Goal: Obtain resource: Download file/media

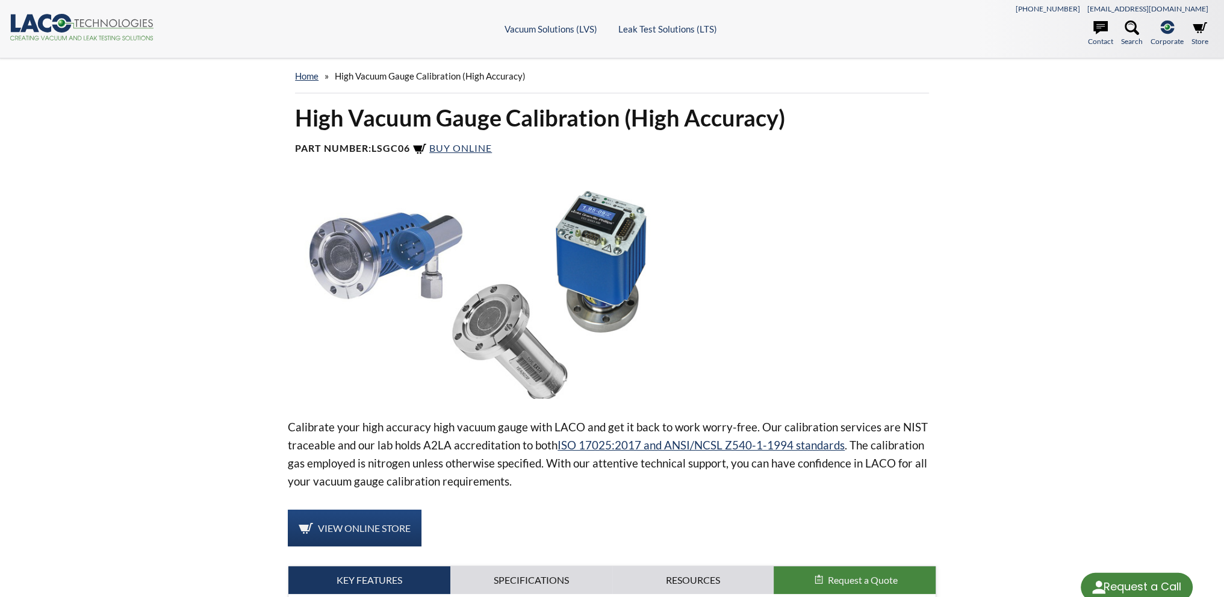
select select "Language Translate Widget"
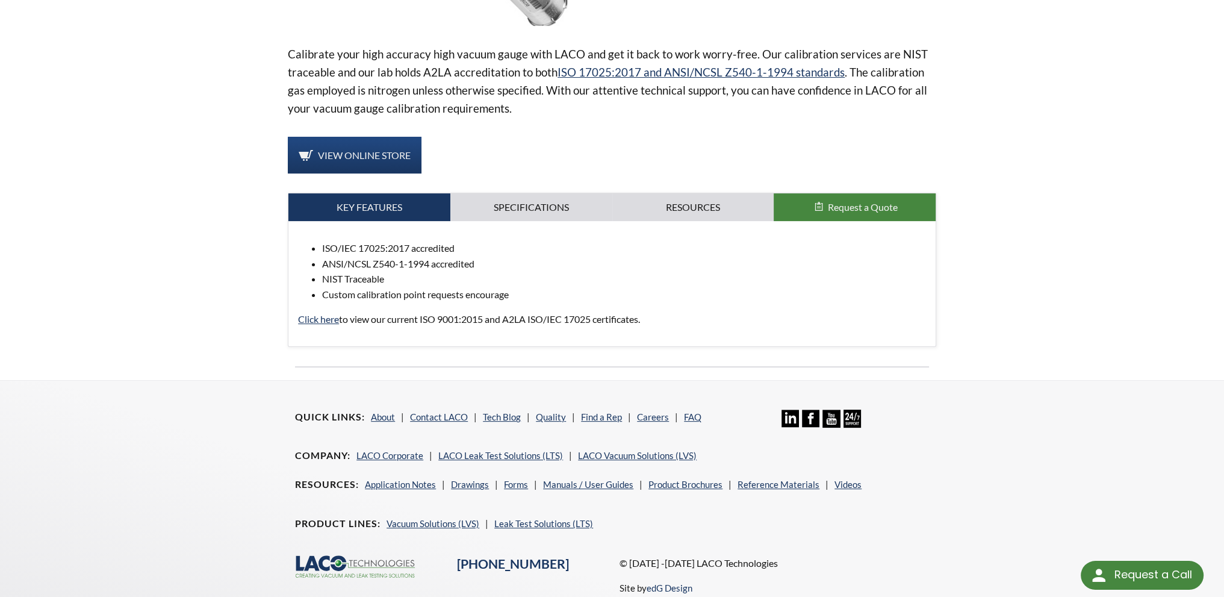
scroll to position [311, 0]
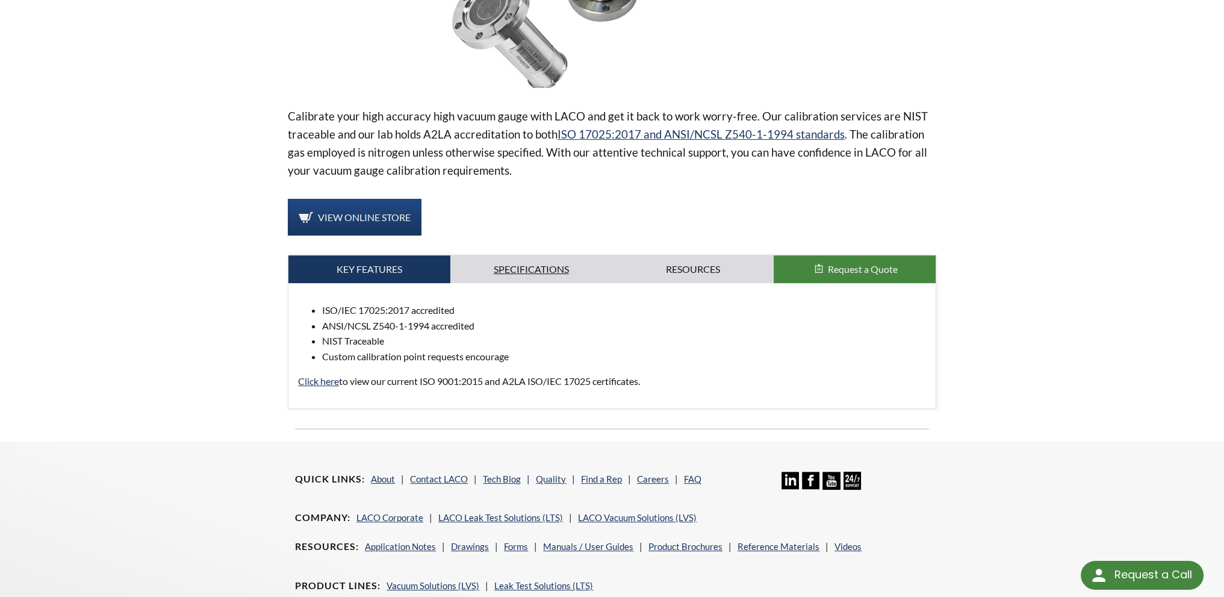
click at [530, 267] on link "Specifications" at bounding box center [531, 269] width 162 height 28
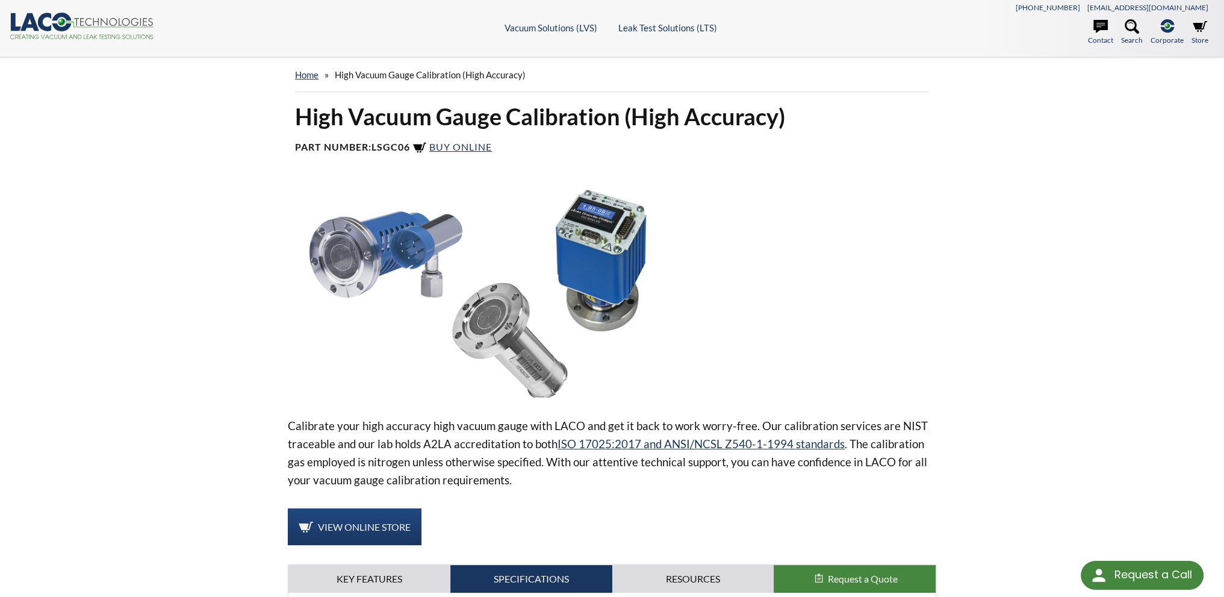
scroll to position [0, 0]
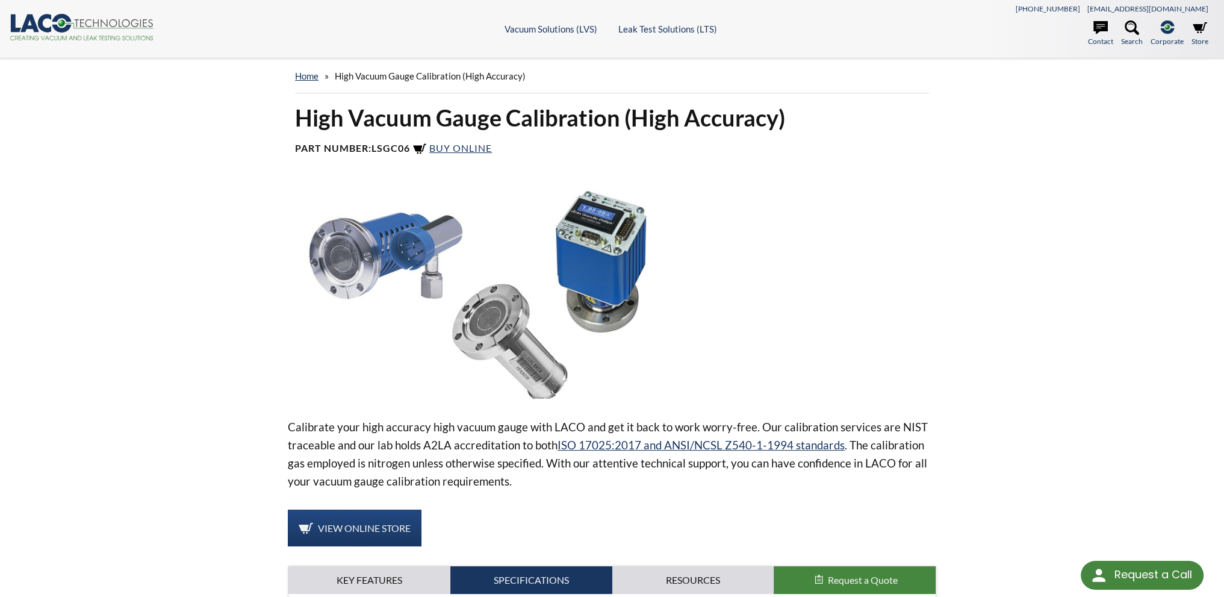
click at [132, 21] on icon ".cls-1{fill:#193661;}.cls-2{fill:#58595b;}.cls-3{fill:url(#radial-gradient);}.c…" at bounding box center [82, 27] width 145 height 26
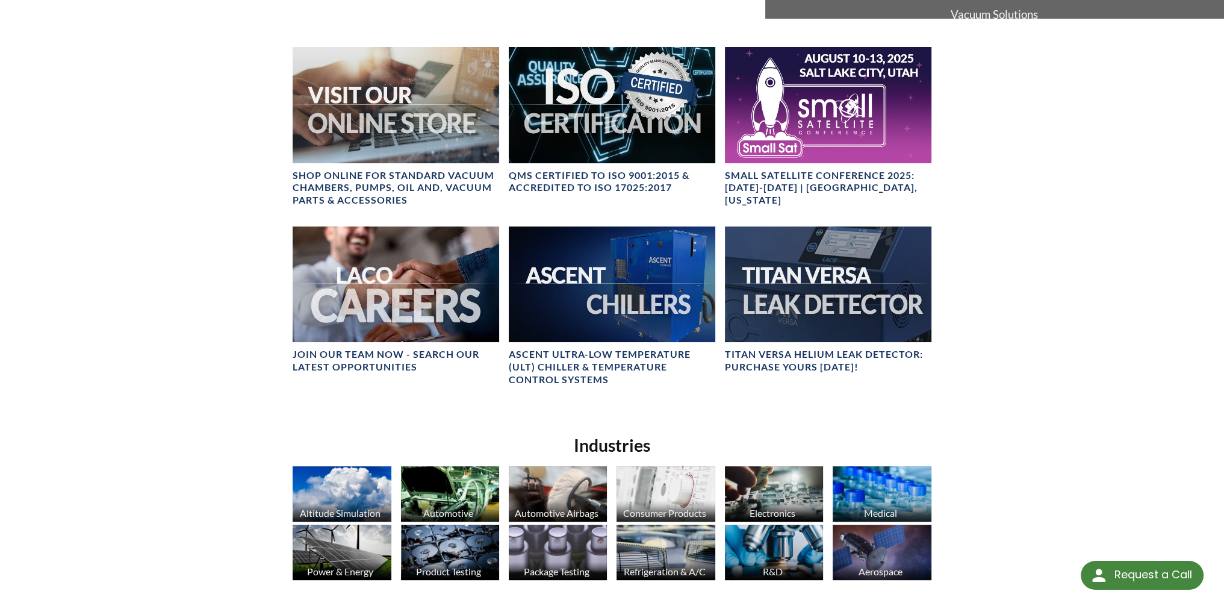
scroll to position [474, 0]
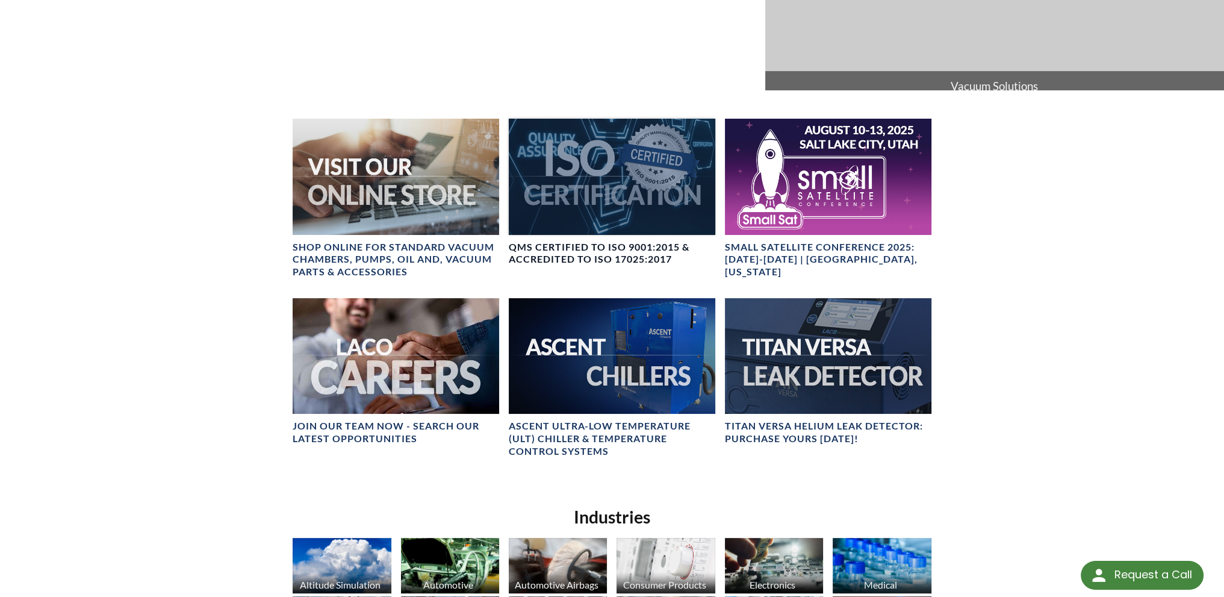
click at [576, 247] on h4 "QMS CERTIFIED to ISO 9001:2015 & Accredited to ISO 17025:2017" at bounding box center [612, 253] width 207 height 25
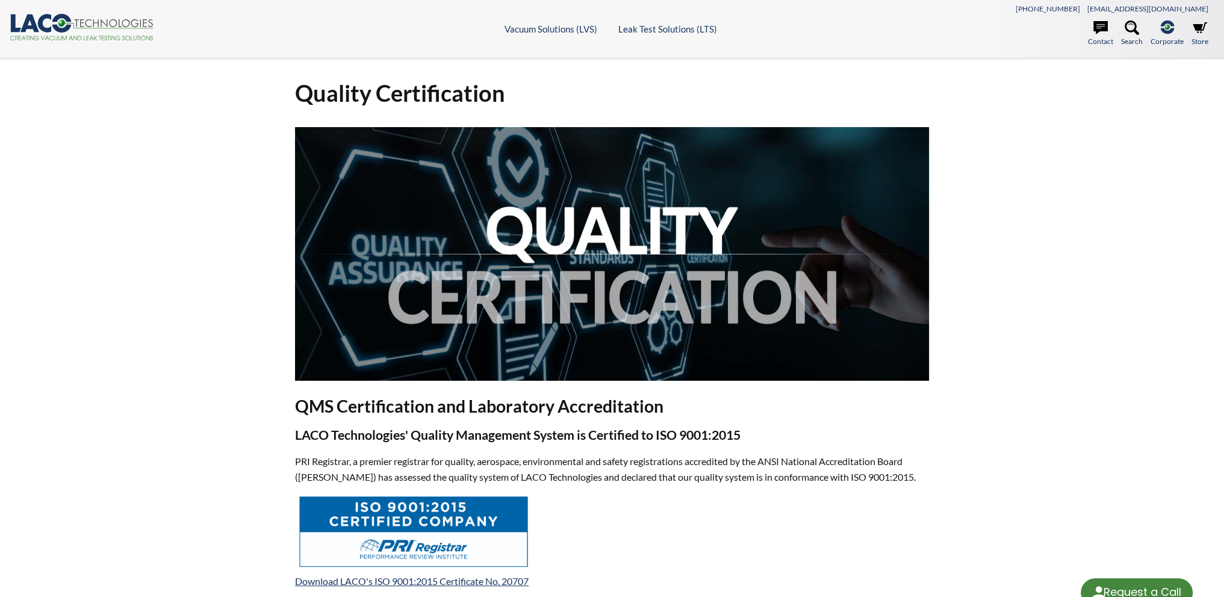
select select "Language Translate Widget"
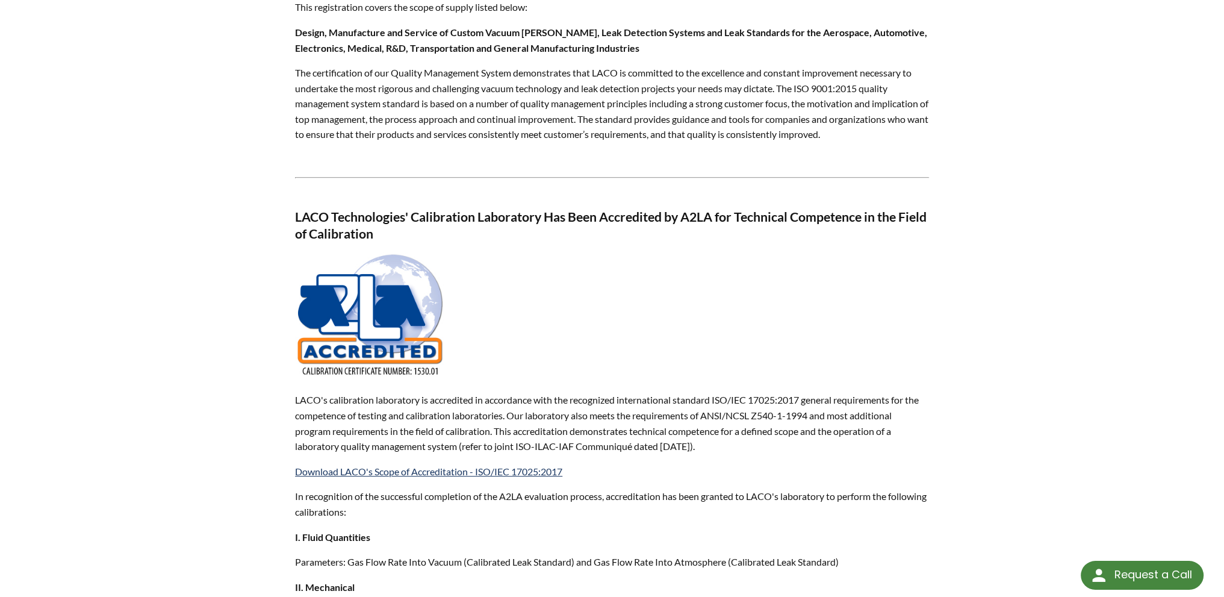
scroll to position [662, 0]
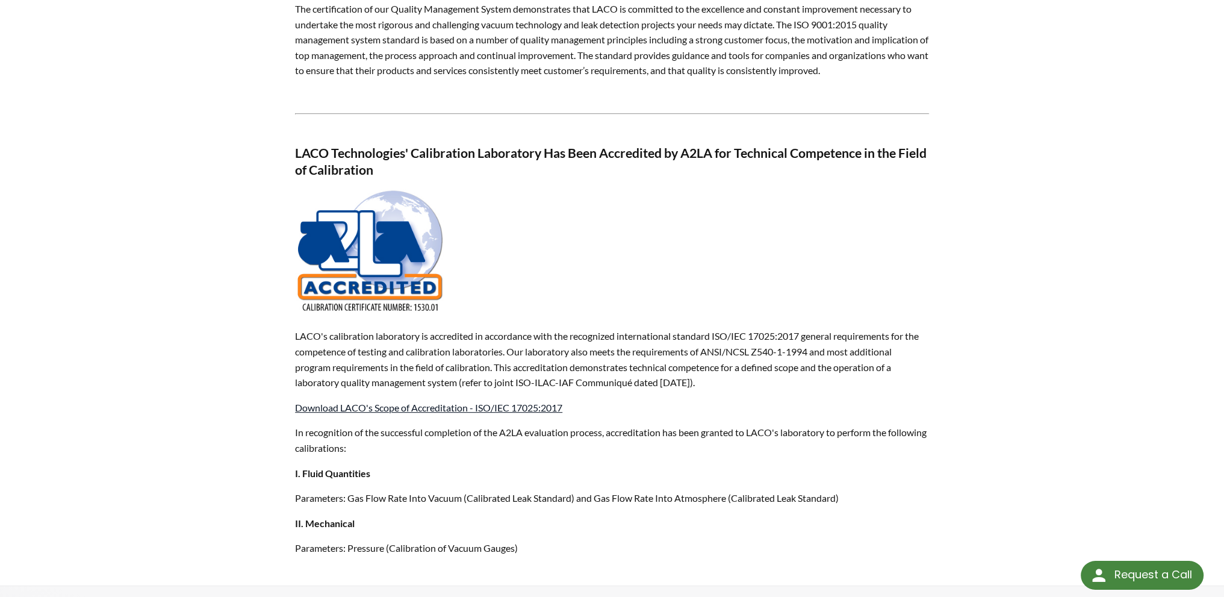
click at [438, 406] on link "Download LACO's Scope of Accreditation - ISO/IEC 17025:2017" at bounding box center [428, 407] width 267 height 11
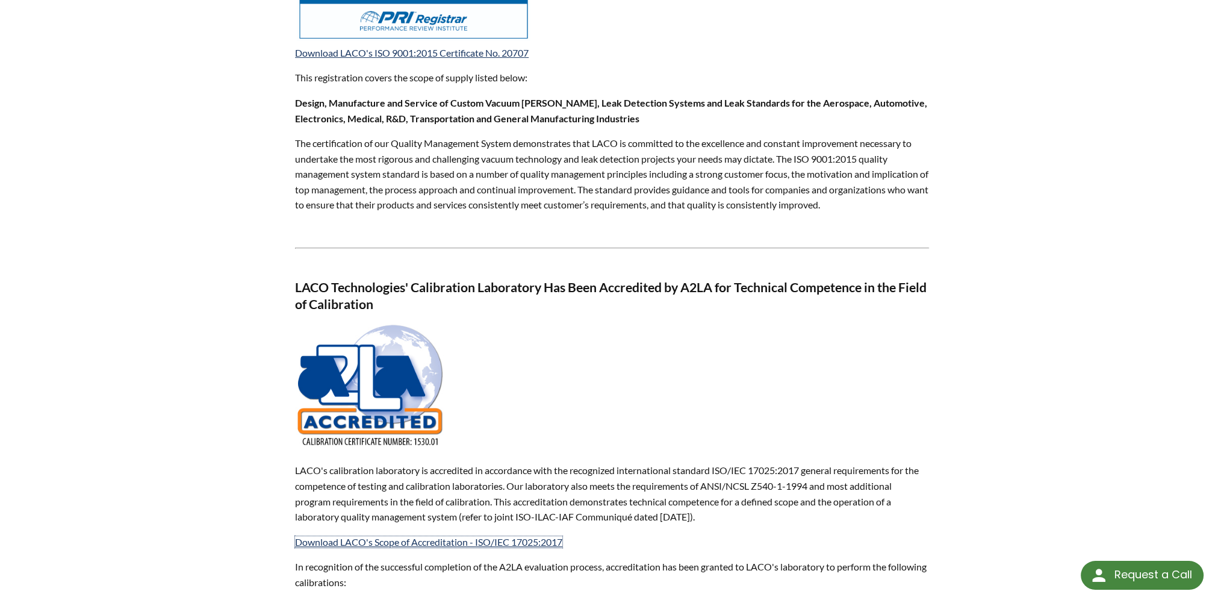
scroll to position [505, 0]
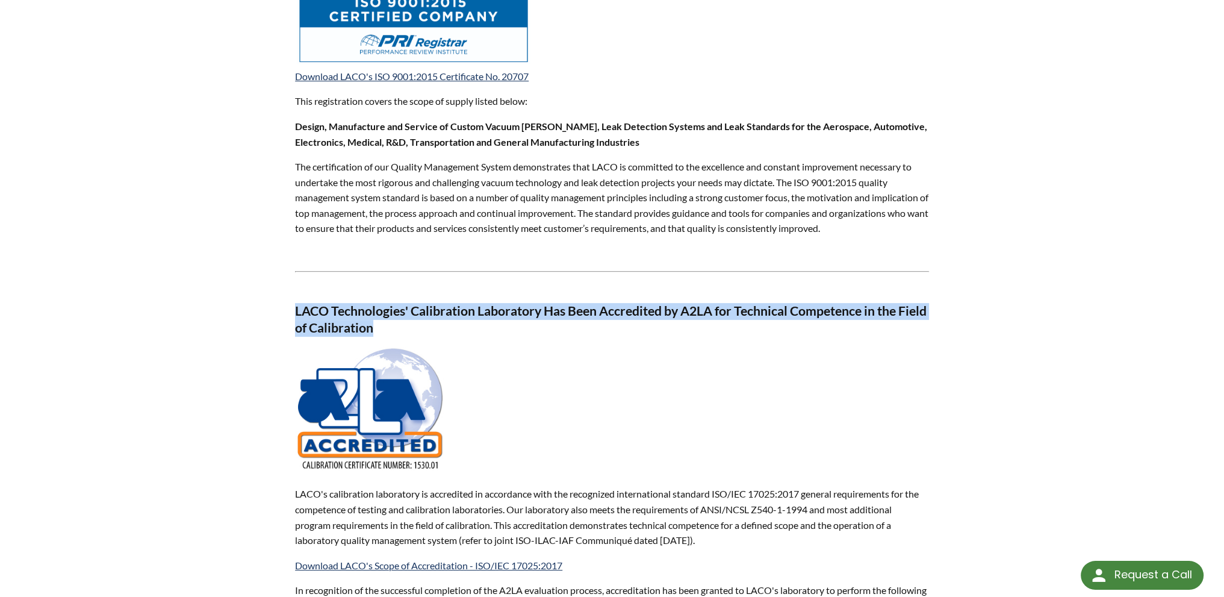
drag, startPoint x: 295, startPoint y: 309, endPoint x: 407, endPoint y: 329, distance: 113.9
click at [407, 329] on h3 "LACO Technologies' Calibration Laboratory Has Been Accredited by A2LA for Techn…" at bounding box center [612, 319] width 634 height 33
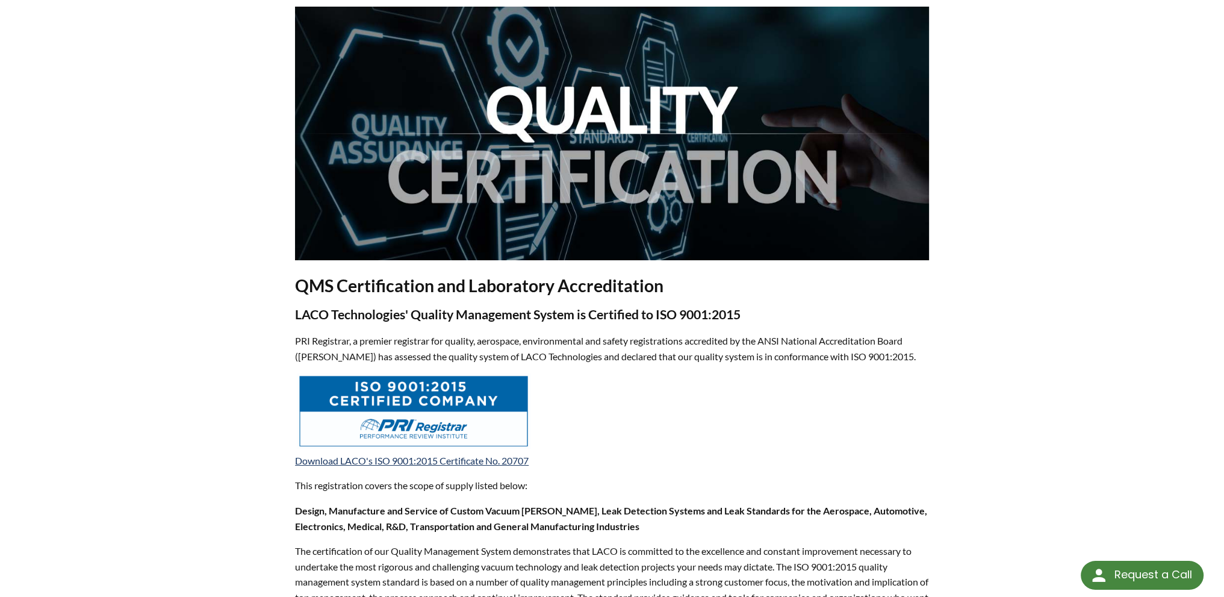
scroll to position [181, 0]
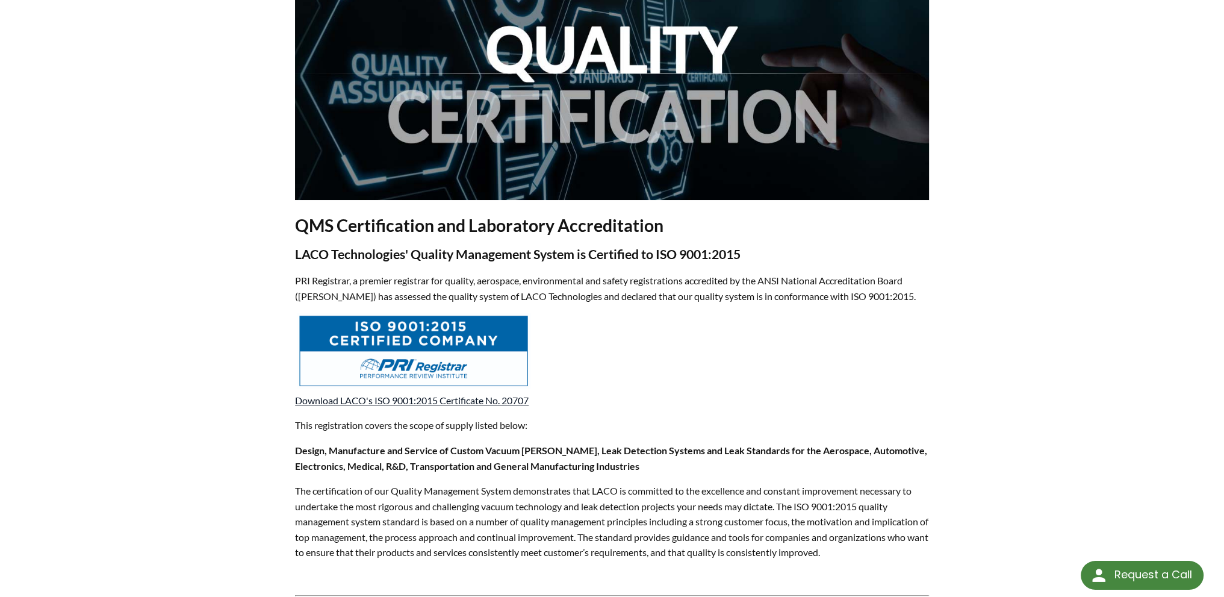
click at [395, 397] on link "Download LACO's ISO 9001:2015 Certificate No. 20707" at bounding box center [412, 399] width 234 height 11
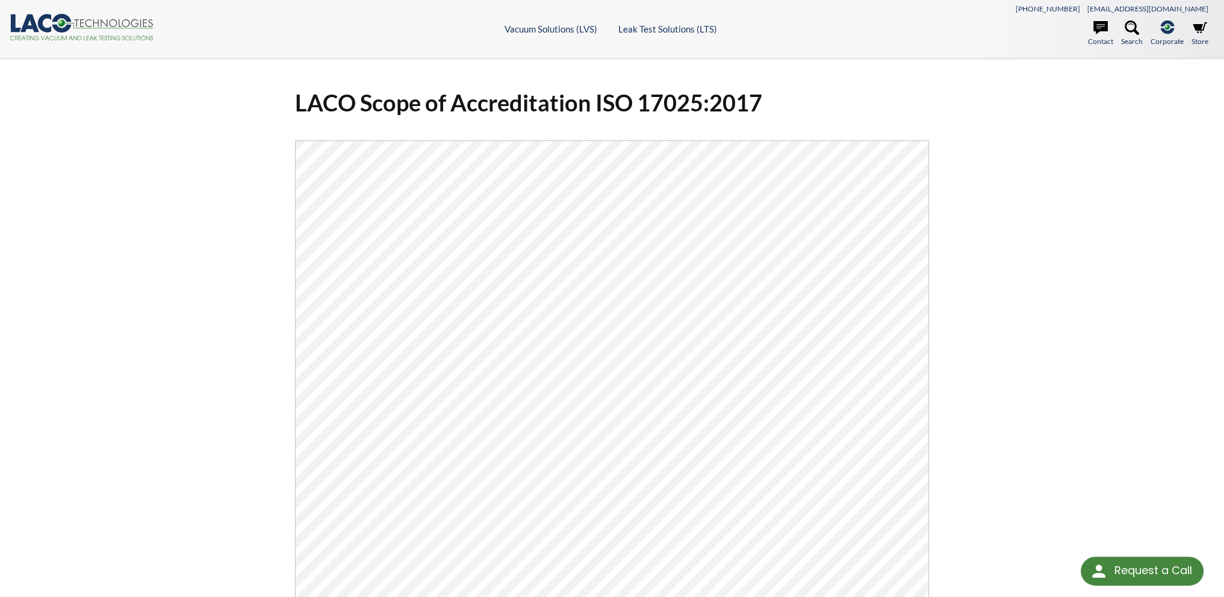
select select "Language Translate Widget"
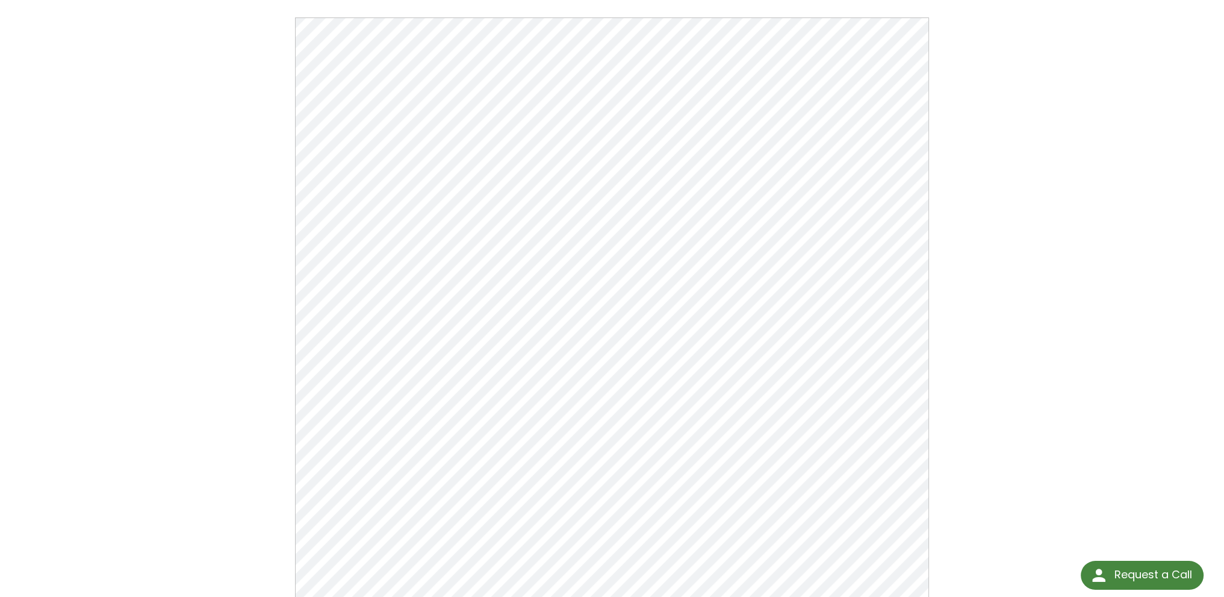
scroll to position [60, 0]
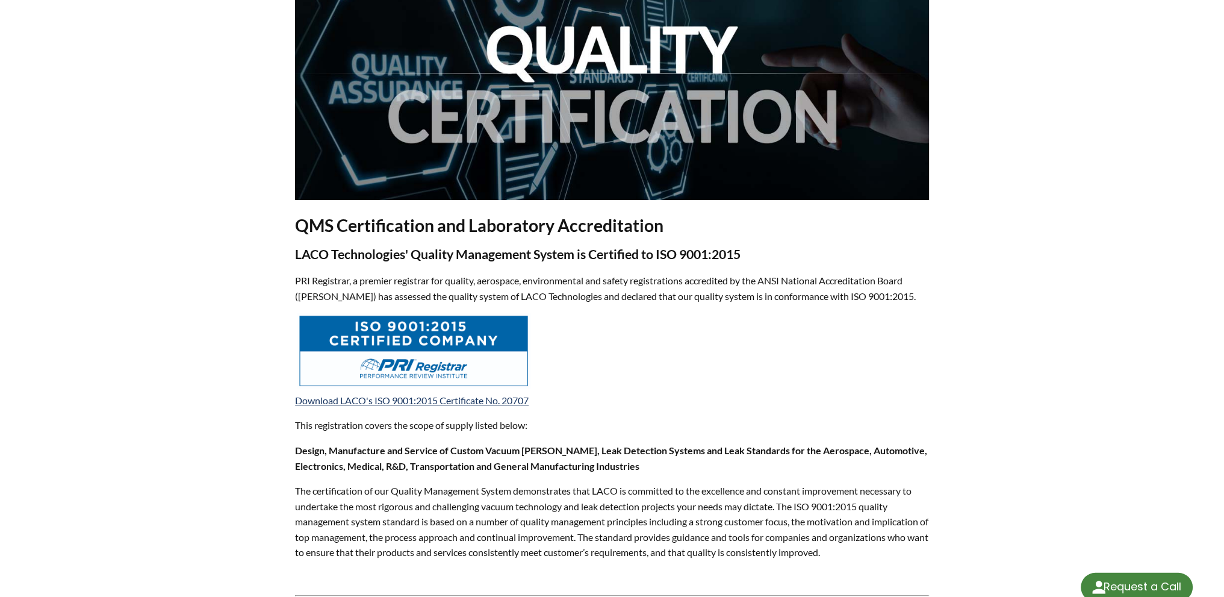
select select "Language Translate Widget"
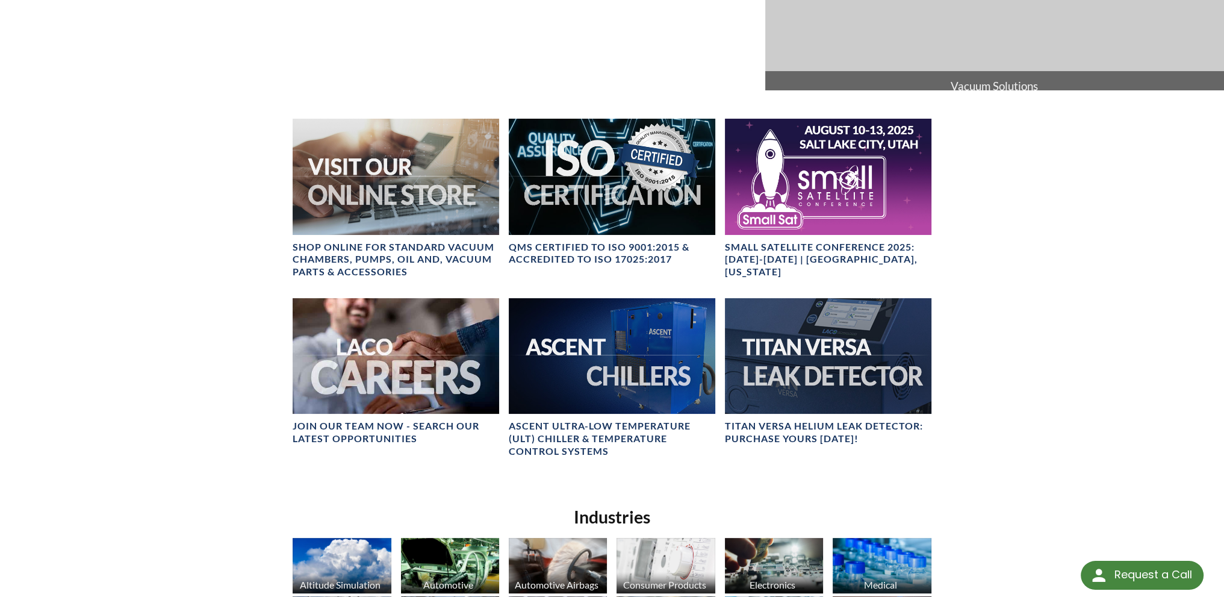
select select "Language Translate Widget"
